Goal: Information Seeking & Learning: Check status

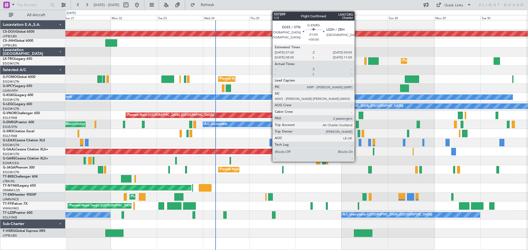
click at [357, 126] on div at bounding box center [357, 124] width 3 height 7
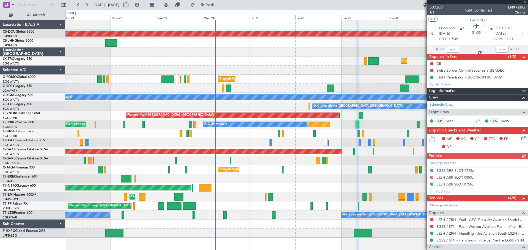
scroll to position [102, 0]
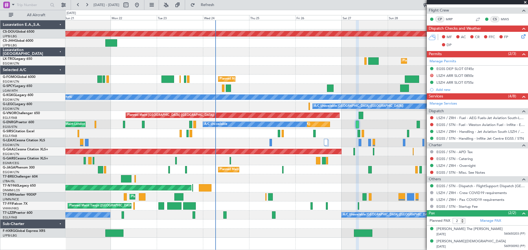
click at [525, 3] on span at bounding box center [524, 2] width 5 height 5
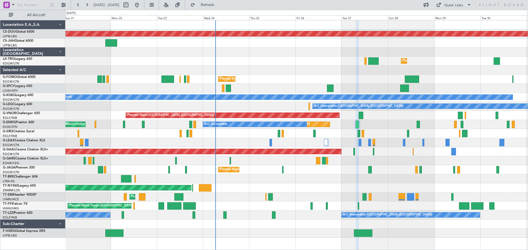
type input "0"
click at [271, 94] on div "A/C Unavailable [GEOGRAPHIC_DATA] (Ataturk) AOG Maint [GEOGRAPHIC_DATA] ([GEOGR…" at bounding box center [296, 97] width 462 height 9
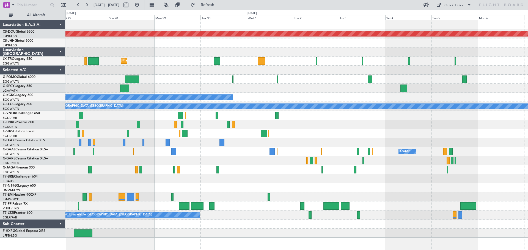
click at [172, 66] on div "Planned Maint London ([GEOGRAPHIC_DATA]) Planned Maint [GEOGRAPHIC_DATA] ([GEOG…" at bounding box center [296, 129] width 462 height 218
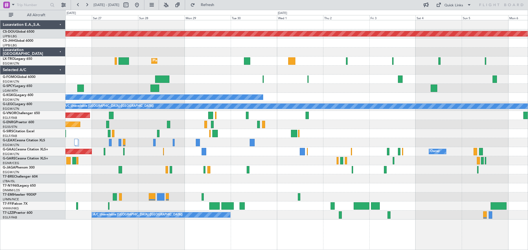
click at [345, 75] on div "Planned Maint London ([GEOGRAPHIC_DATA]) Planned Maint [GEOGRAPHIC_DATA] ([GEOG…" at bounding box center [296, 120] width 462 height 200
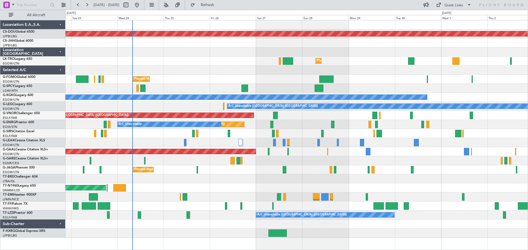
click at [376, 70] on div at bounding box center [296, 70] width 462 height 9
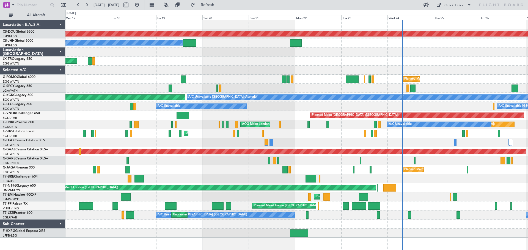
click at [426, 186] on div "AOG Maint London ([GEOGRAPHIC_DATA]) AOG Maint [GEOGRAPHIC_DATA] ([GEOGRAPHIC_D…" at bounding box center [296, 188] width 462 height 9
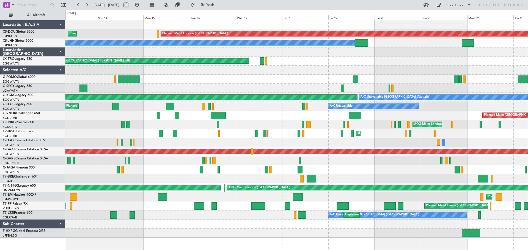
click at [348, 171] on div "Planned Maint [GEOGRAPHIC_DATA] ([GEOGRAPHIC_DATA]) Planned Maint [GEOGRAPHIC_D…" at bounding box center [296, 170] width 462 height 9
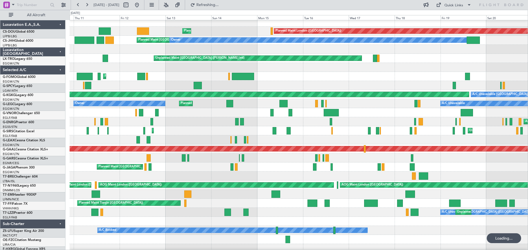
scroll to position [1, 0]
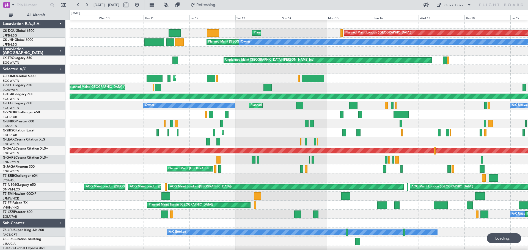
click at [382, 177] on div at bounding box center [299, 178] width 458 height 9
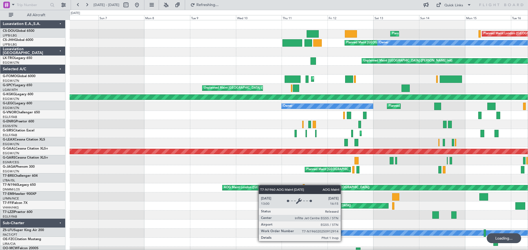
scroll to position [0, 0]
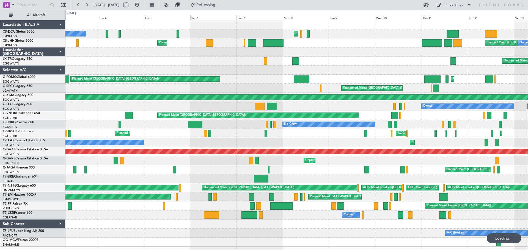
click at [305, 183] on div at bounding box center [296, 179] width 462 height 9
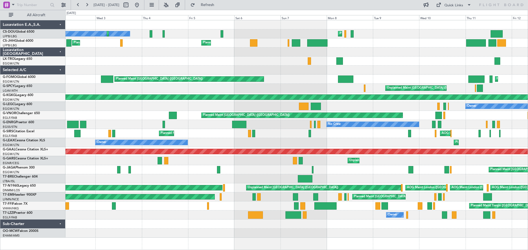
click at [211, 180] on div at bounding box center [296, 179] width 462 height 9
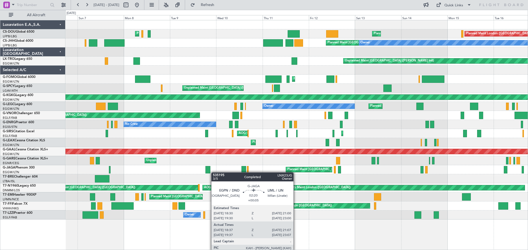
click at [211, 172] on div "Planned Maint [GEOGRAPHIC_DATA] ([GEOGRAPHIC_DATA]) Planned Maint [GEOGRAPHIC_D…" at bounding box center [296, 120] width 462 height 200
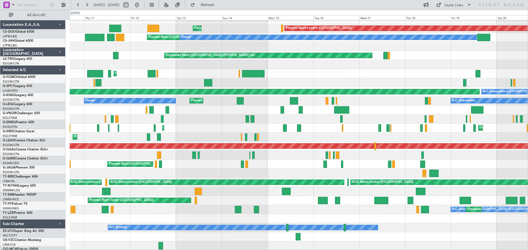
scroll to position [5, 0]
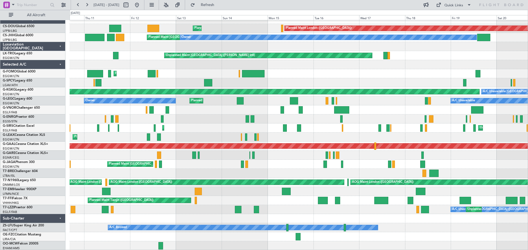
click at [194, 175] on div at bounding box center [299, 173] width 458 height 9
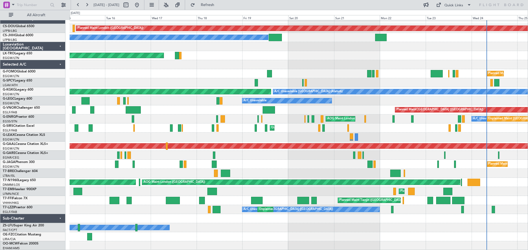
click at [249, 165] on div "Planned Maint London ([GEOGRAPHIC_DATA]) Planned Maint [GEOGRAPHIC_DATA] ([GEOG…" at bounding box center [299, 133] width 458 height 236
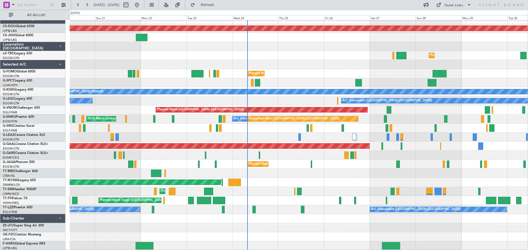
click at [189, 164] on div "Planned Maint [GEOGRAPHIC_DATA] ([GEOGRAPHIC_DATA])" at bounding box center [299, 164] width 458 height 9
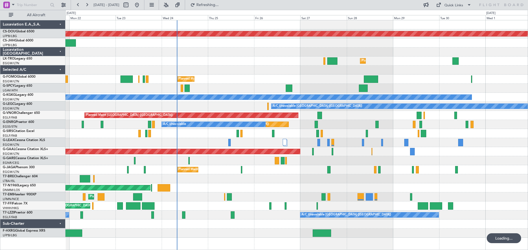
scroll to position [0, 0]
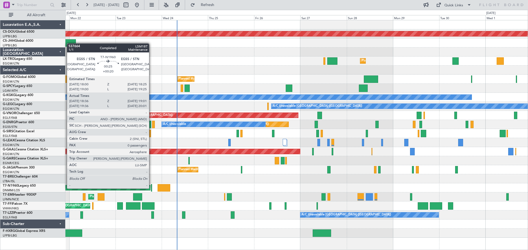
click at [152, 188] on div at bounding box center [151, 188] width 1 height 7
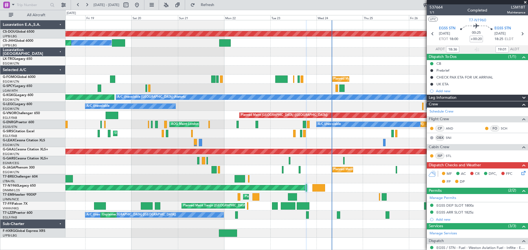
click at [375, 86] on div at bounding box center [296, 88] width 462 height 9
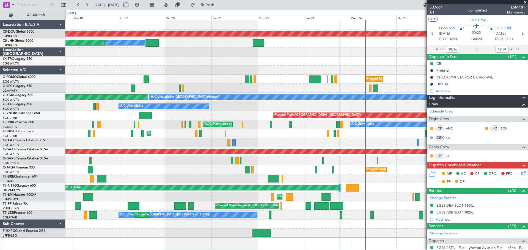
click at [258, 111] on div "Planned Maint London ([GEOGRAPHIC_DATA]) Owner Planned Maint [GEOGRAPHIC_DATA] …" at bounding box center [296, 129] width 462 height 218
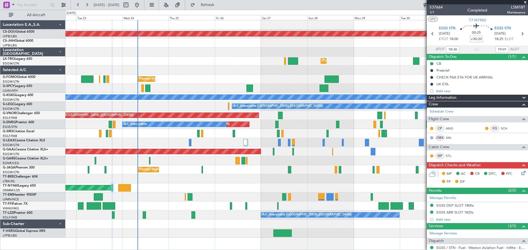
click at [180, 67] on div "Planned Maint London ([GEOGRAPHIC_DATA]) Planned Maint [GEOGRAPHIC_DATA] ([GEOG…" at bounding box center [296, 129] width 462 height 218
click at [525, 2] on span at bounding box center [524, 2] width 5 height 5
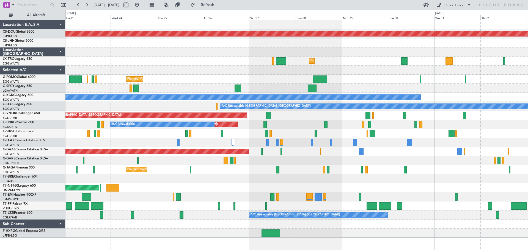
click at [451, 89] on div at bounding box center [296, 88] width 462 height 9
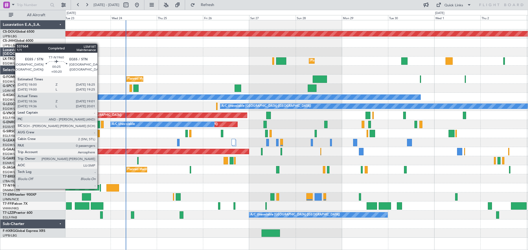
click at [100, 189] on div at bounding box center [100, 188] width 1 height 7
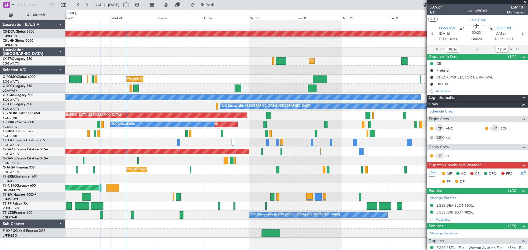
click at [525, 2] on span at bounding box center [524, 2] width 5 height 5
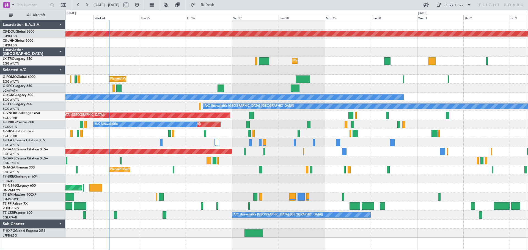
click at [266, 131] on div "Planned Maint London ([GEOGRAPHIC_DATA]) Planned Maint [GEOGRAPHIC_DATA] ([GEOG…" at bounding box center [296, 129] width 462 height 218
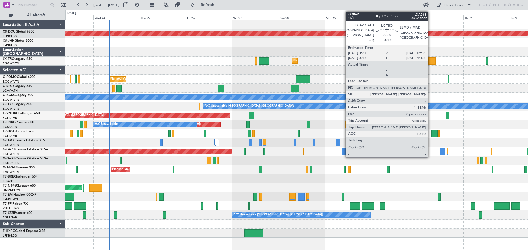
click at [430, 61] on div at bounding box center [431, 60] width 7 height 7
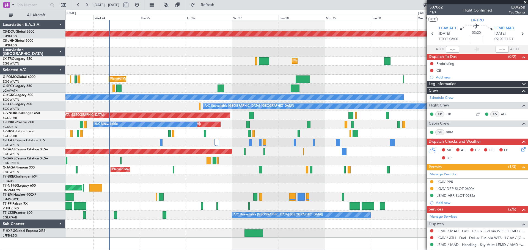
click at [525, 2] on span at bounding box center [524, 2] width 5 height 5
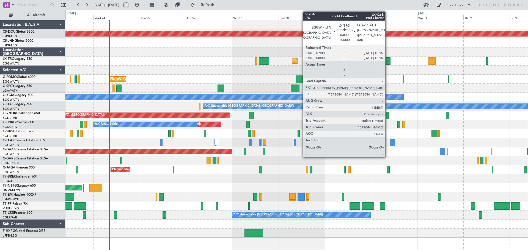
click at [388, 61] on div at bounding box center [387, 60] width 6 height 7
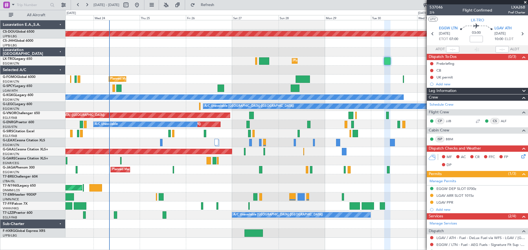
click at [525, 2] on span at bounding box center [524, 2] width 5 height 5
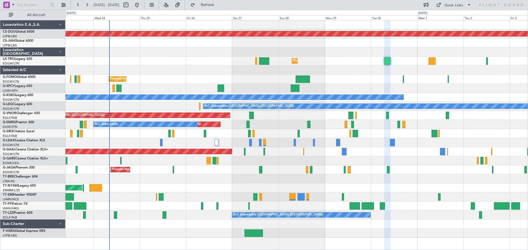
type input "0"
